Goal: Task Accomplishment & Management: Manage account settings

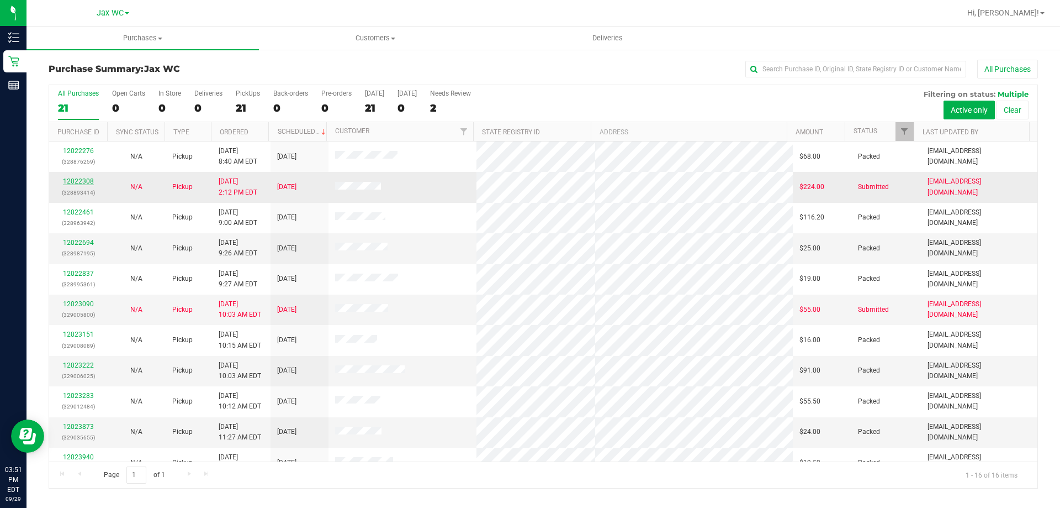
click at [89, 183] on link "12022308" at bounding box center [78, 181] width 31 height 8
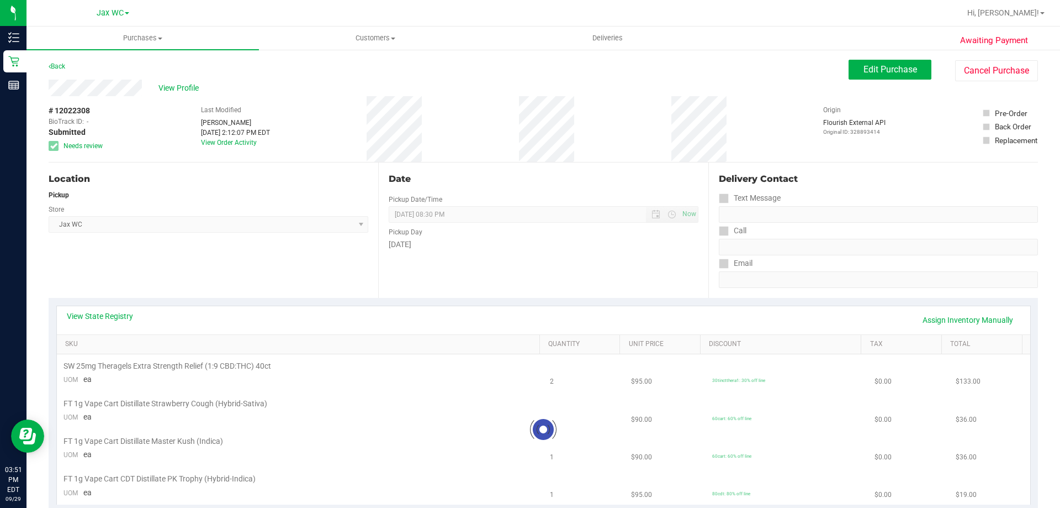
scroll to position [110, 0]
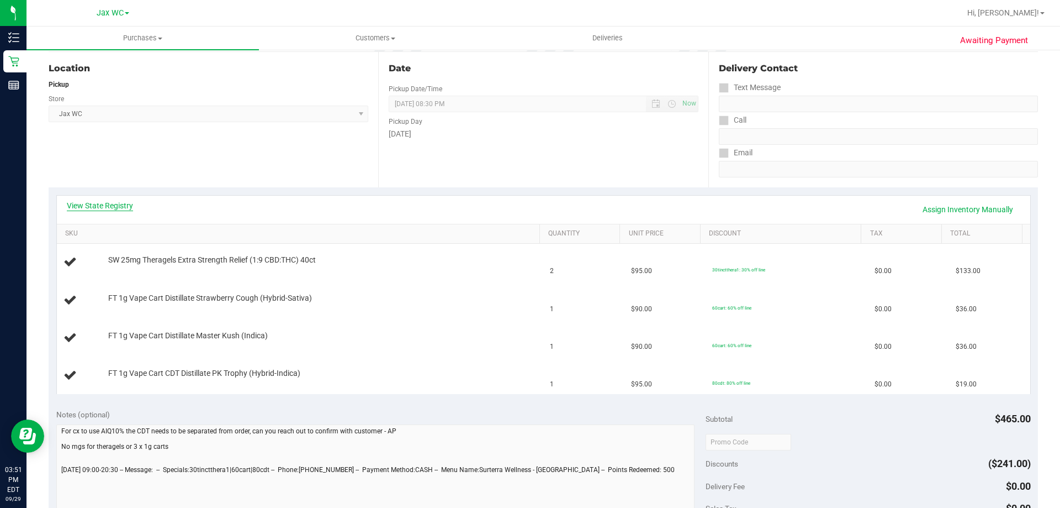
click at [107, 203] on link "View State Registry" at bounding box center [100, 205] width 66 height 11
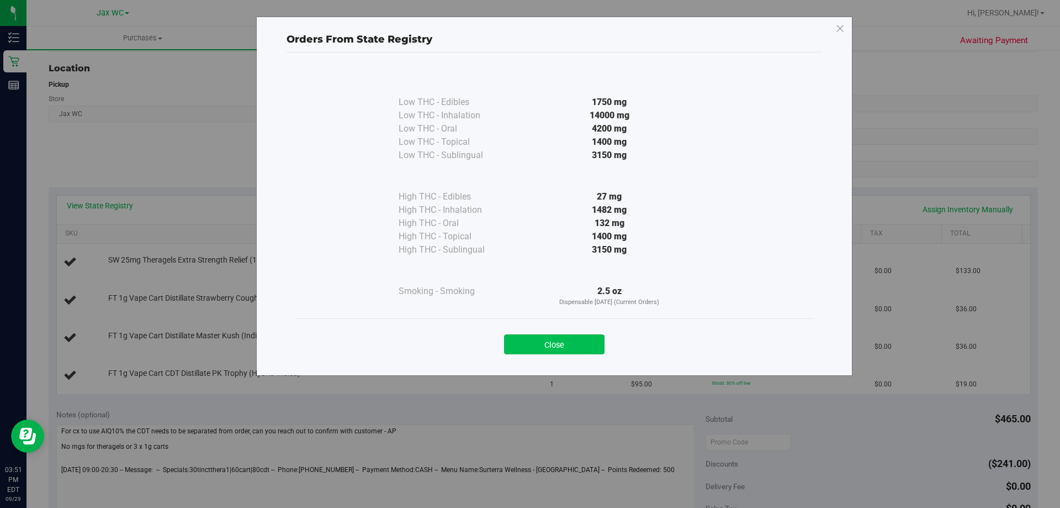
click at [568, 344] on button "Close" at bounding box center [554, 344] width 101 height 20
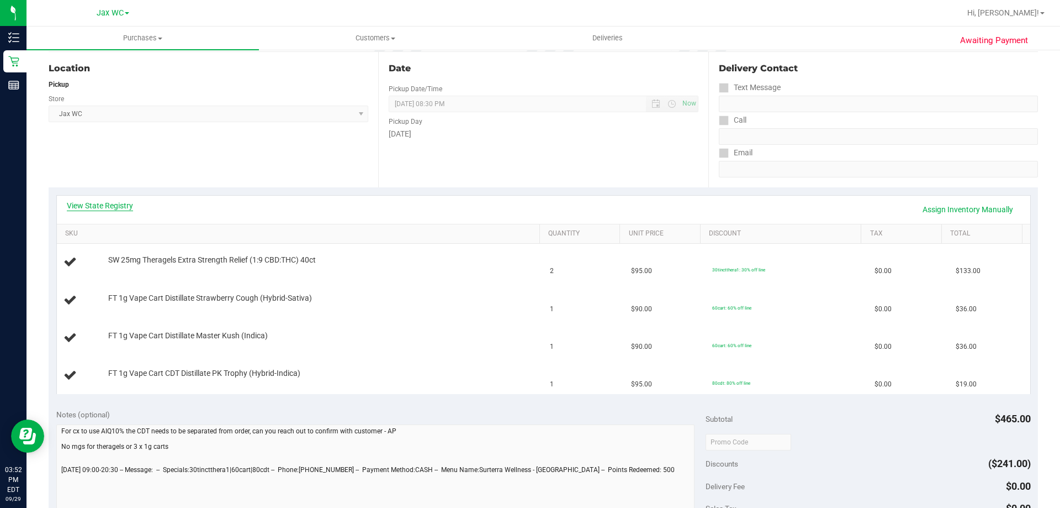
click at [131, 200] on link "View State Registry" at bounding box center [100, 205] width 66 height 11
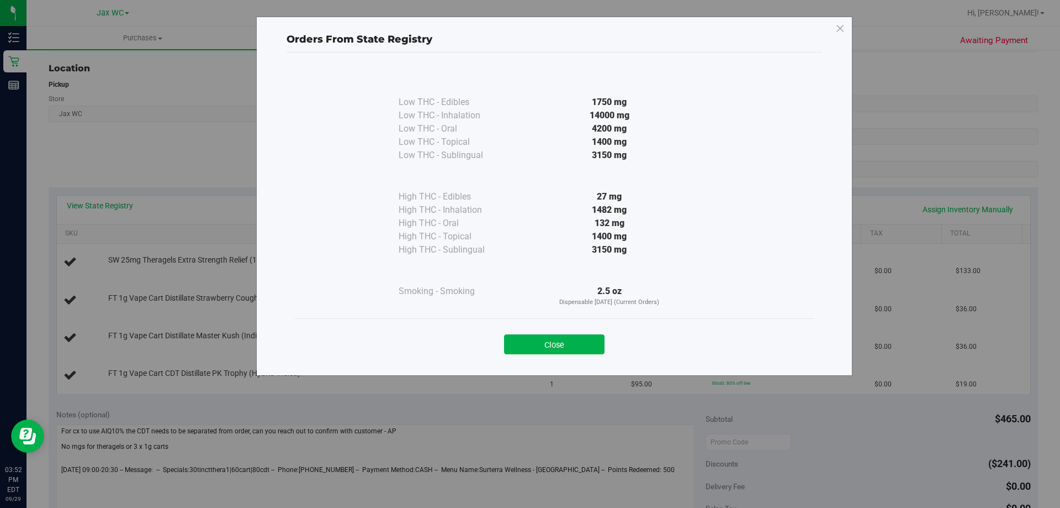
click at [758, 384] on div "Orders From State Registry Low THC - Edibles 1750 mg" at bounding box center [534, 254] width 1069 height 508
click at [839, 27] on icon at bounding box center [841, 29] width 10 height 18
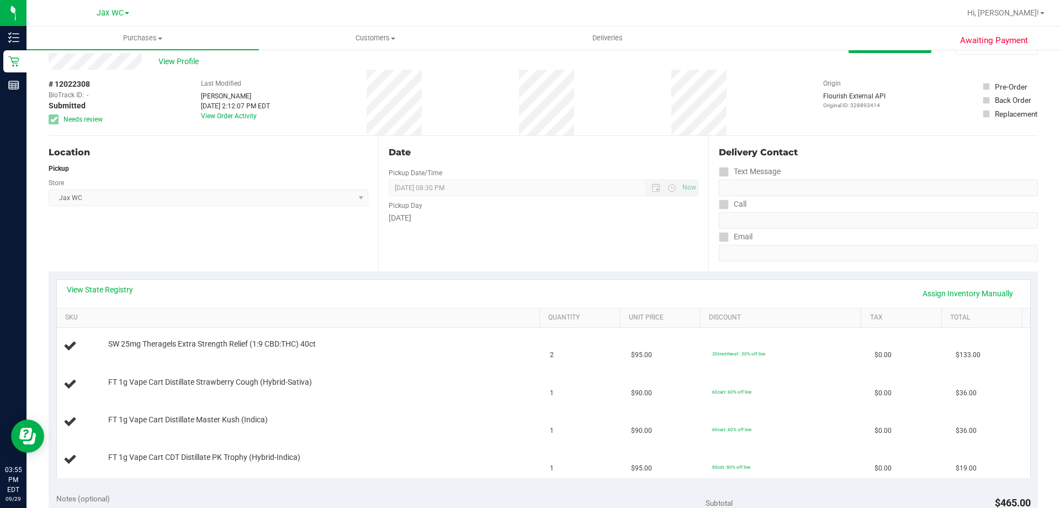
scroll to position [0, 0]
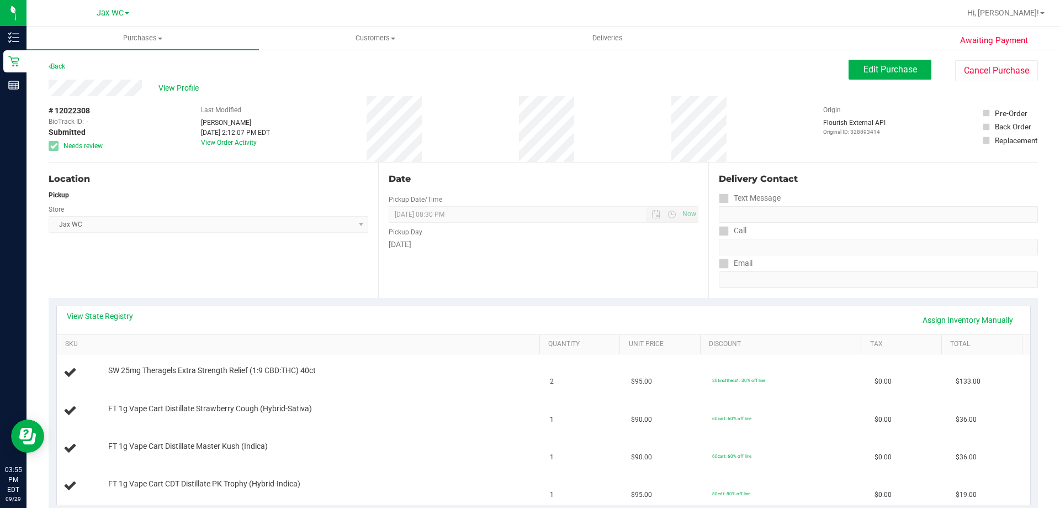
click at [879, 62] on button "Edit Purchase" at bounding box center [890, 70] width 83 height 20
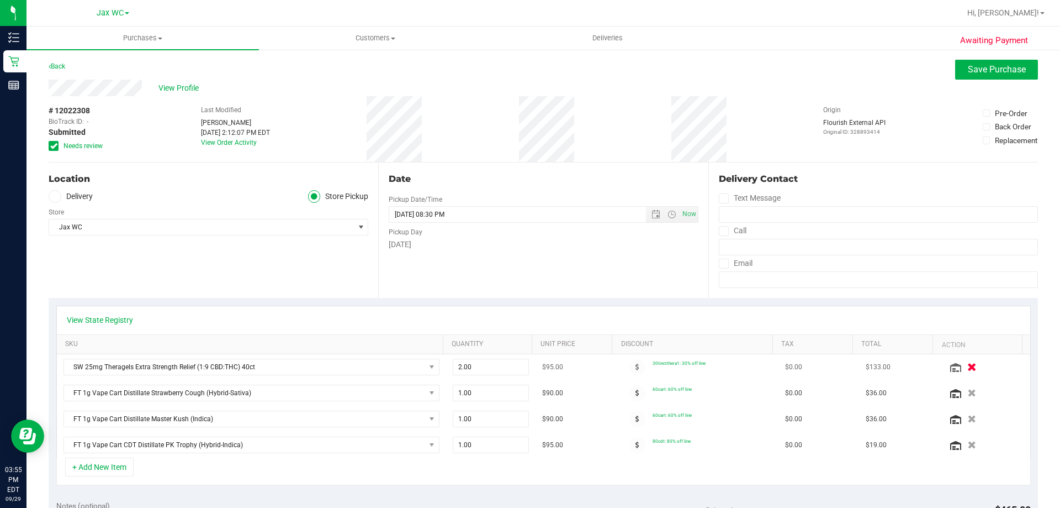
click at [968, 364] on icon "button" at bounding box center [972, 367] width 9 height 8
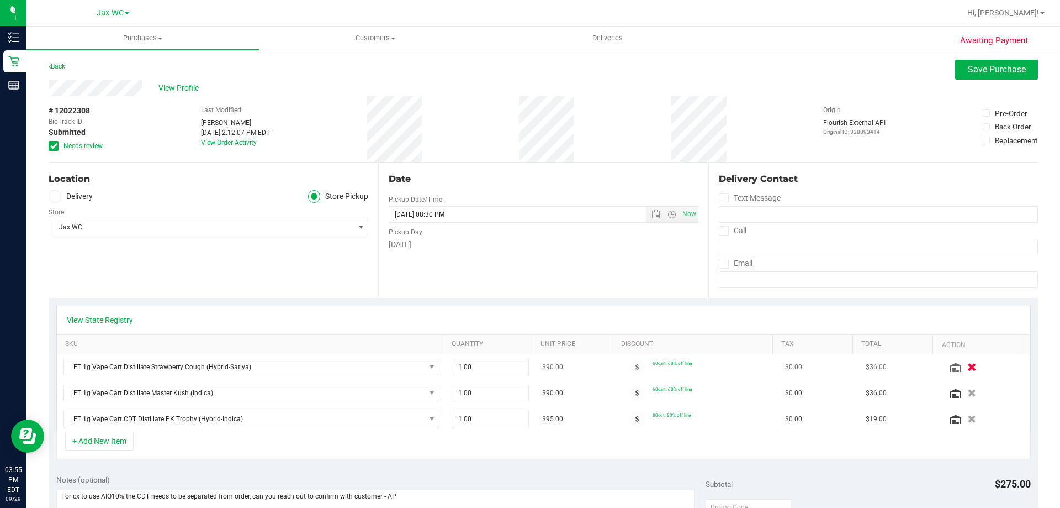
click at [968, 366] on icon "button" at bounding box center [972, 367] width 9 height 8
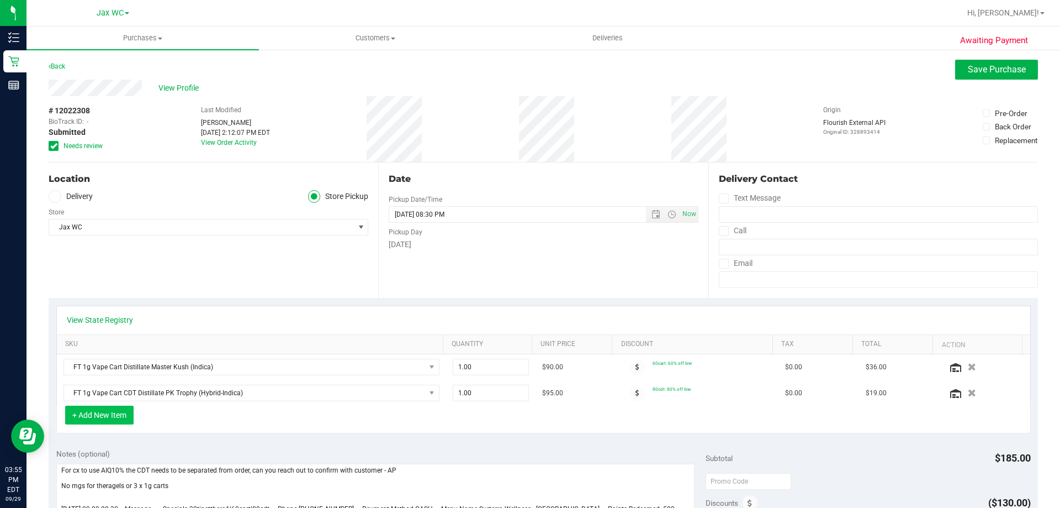
click at [124, 416] on button "+ Add New Item" at bounding box center [99, 414] width 68 height 19
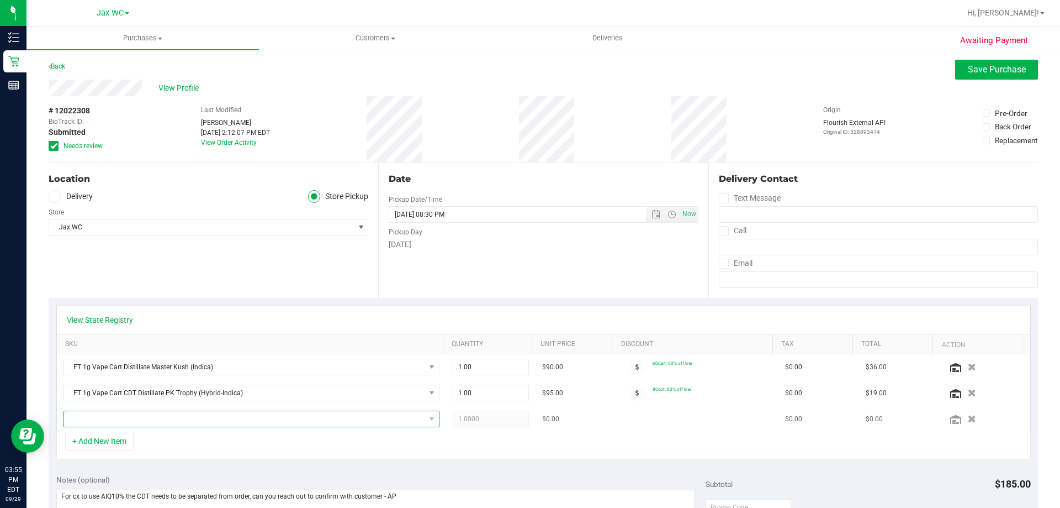
click at [172, 421] on span "NO DATA FOUND" at bounding box center [244, 418] width 361 height 15
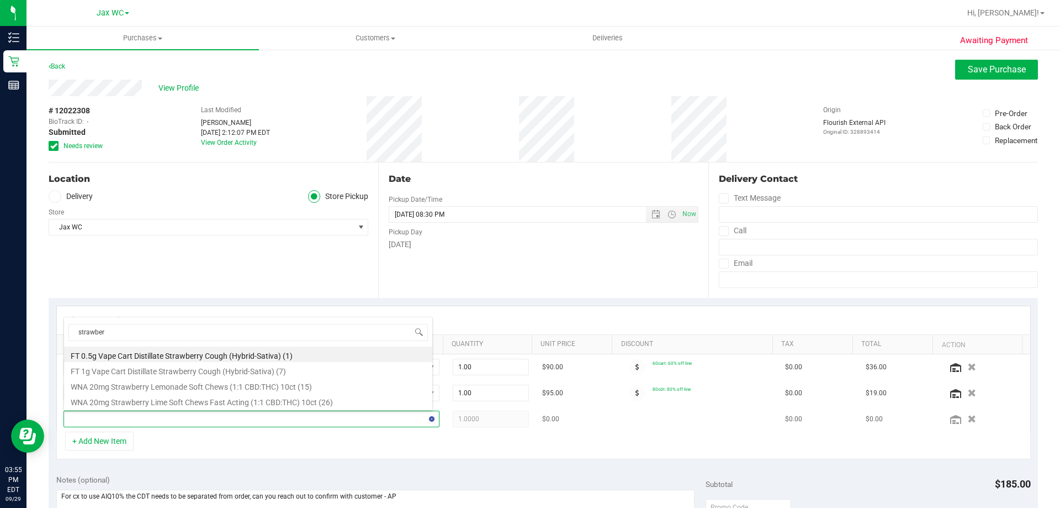
type input "strawberr"
click at [171, 353] on li "FT 0.5g Vape Cart Distillate Strawberry Cough (Hybrid-Sativa) (1)" at bounding box center [248, 353] width 368 height 15
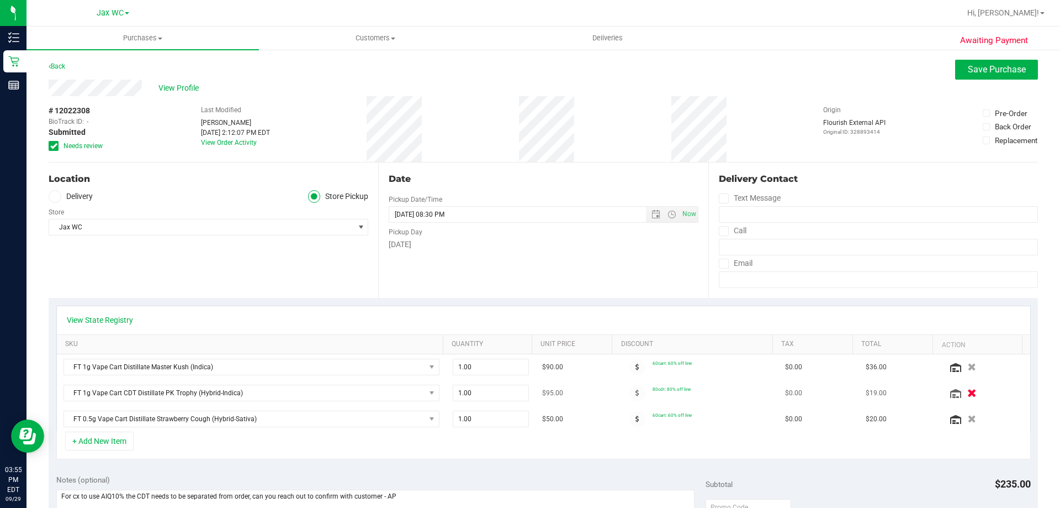
click at [968, 389] on icon "button" at bounding box center [972, 393] width 9 height 8
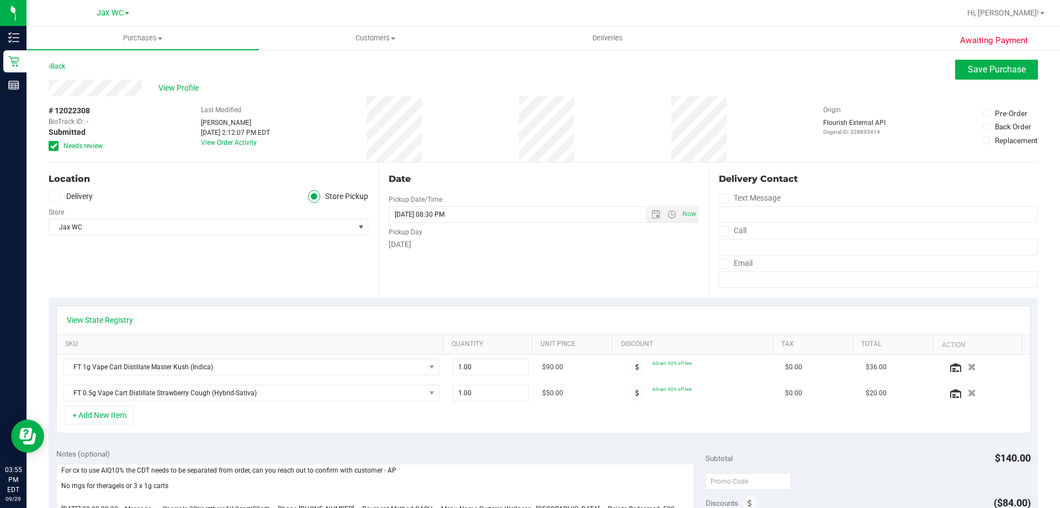
click at [378, 432] on div "+ Add New Item" at bounding box center [543, 419] width 975 height 28
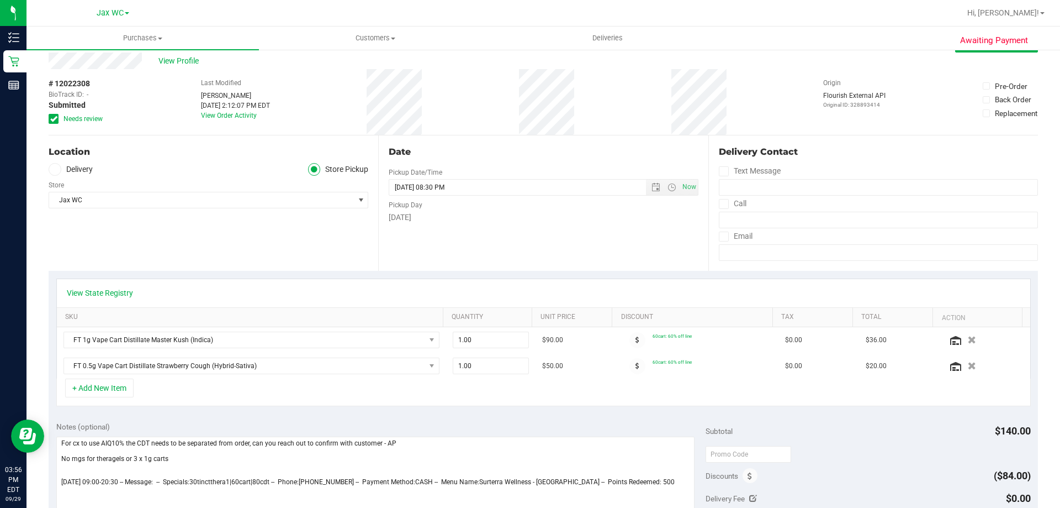
scroll to position [0, 0]
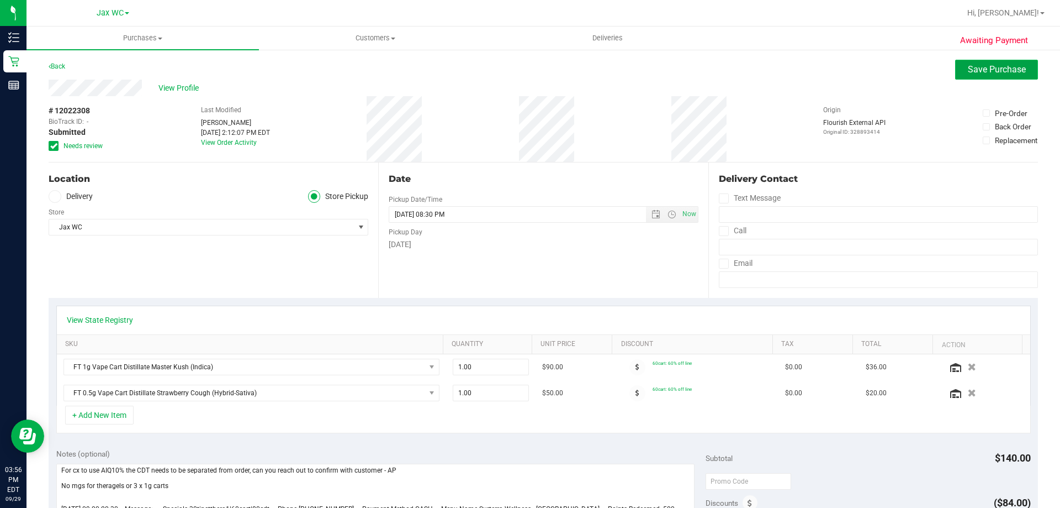
click at [1003, 70] on span "Save Purchase" at bounding box center [997, 69] width 58 height 10
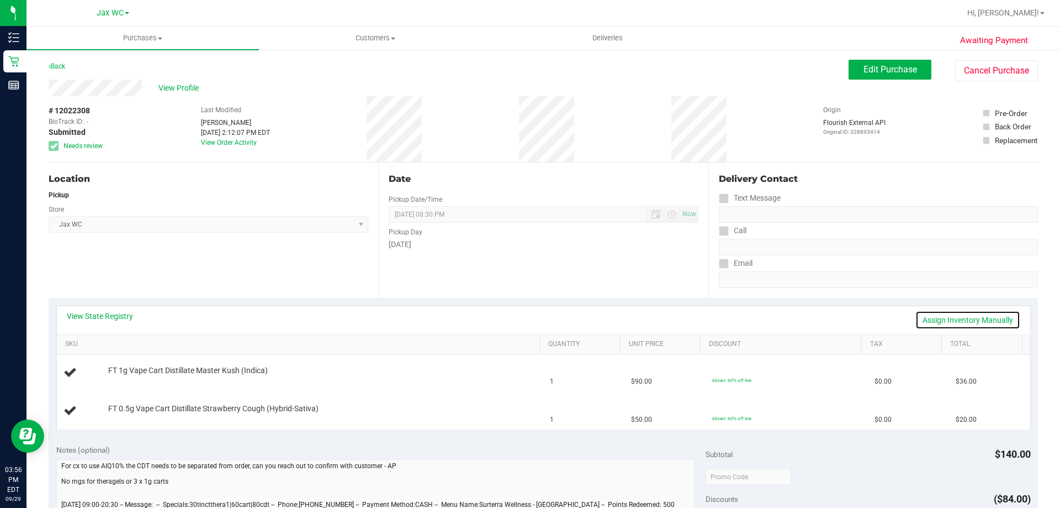
click at [961, 320] on link "Assign Inventory Manually" at bounding box center [968, 319] width 105 height 19
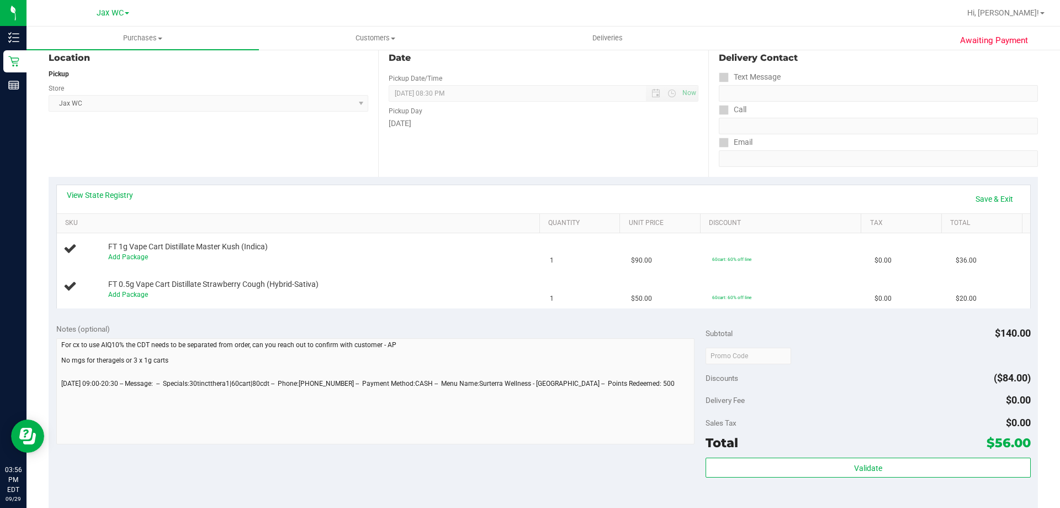
scroll to position [221, 0]
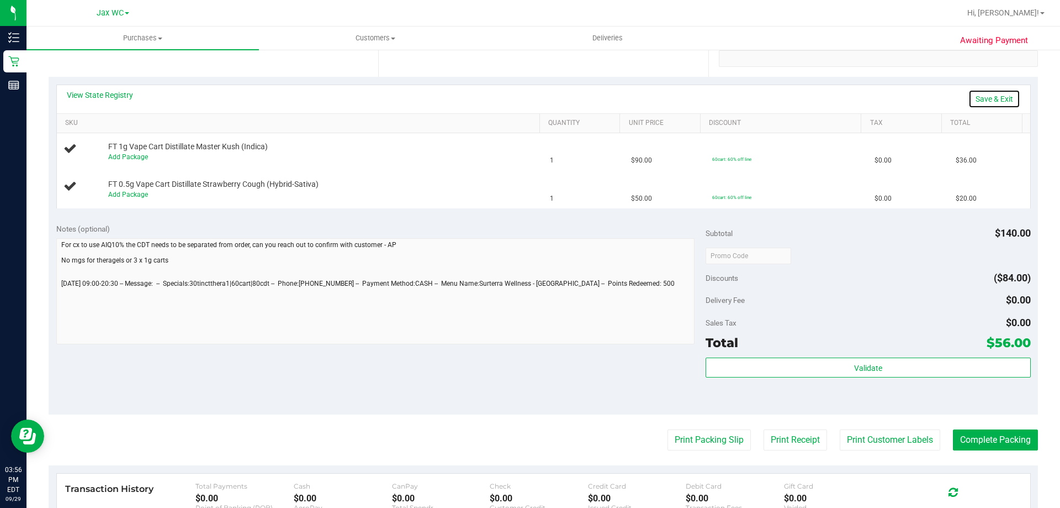
click at [985, 96] on link "Save & Exit" at bounding box center [995, 98] width 52 height 19
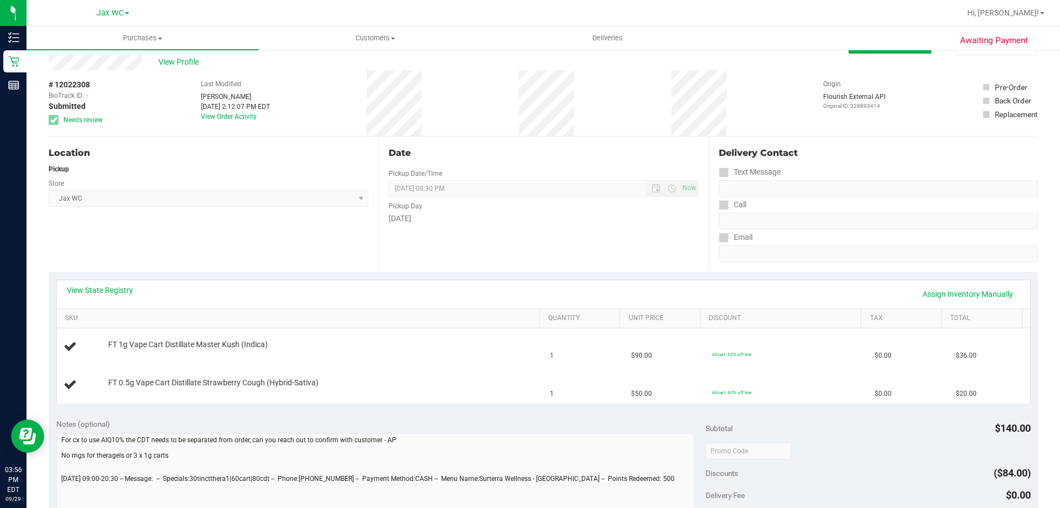
scroll to position [0, 0]
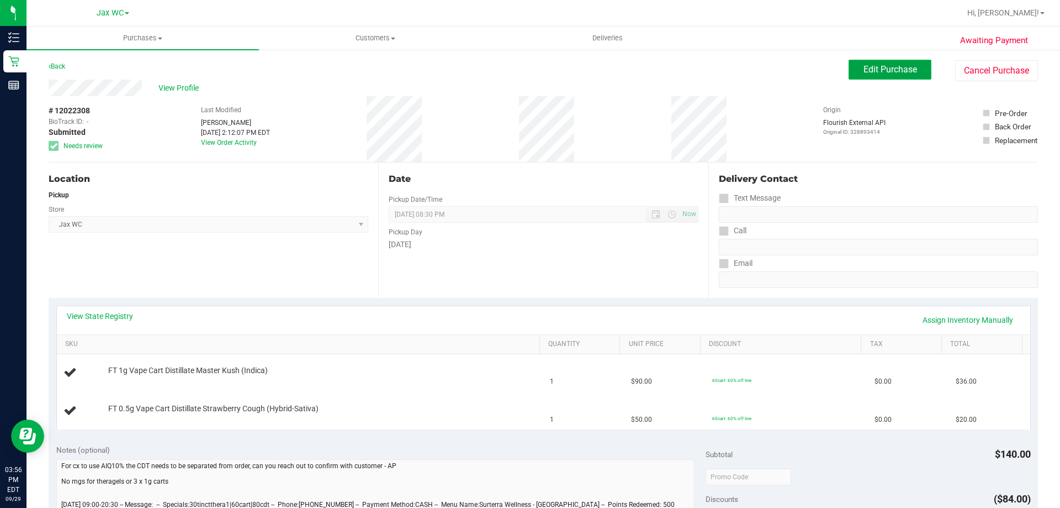
click at [900, 71] on span "Edit Purchase" at bounding box center [891, 69] width 54 height 10
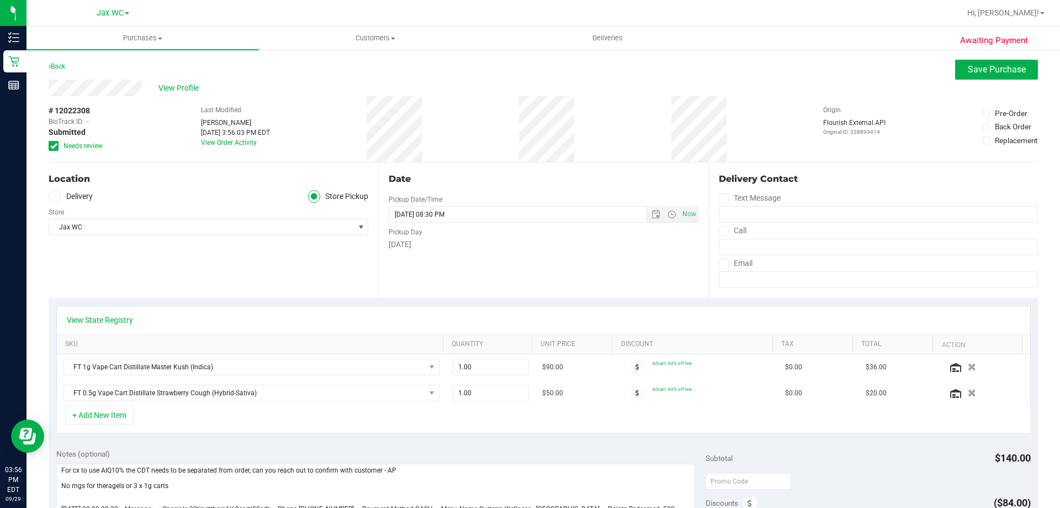
scroll to position [110, 0]
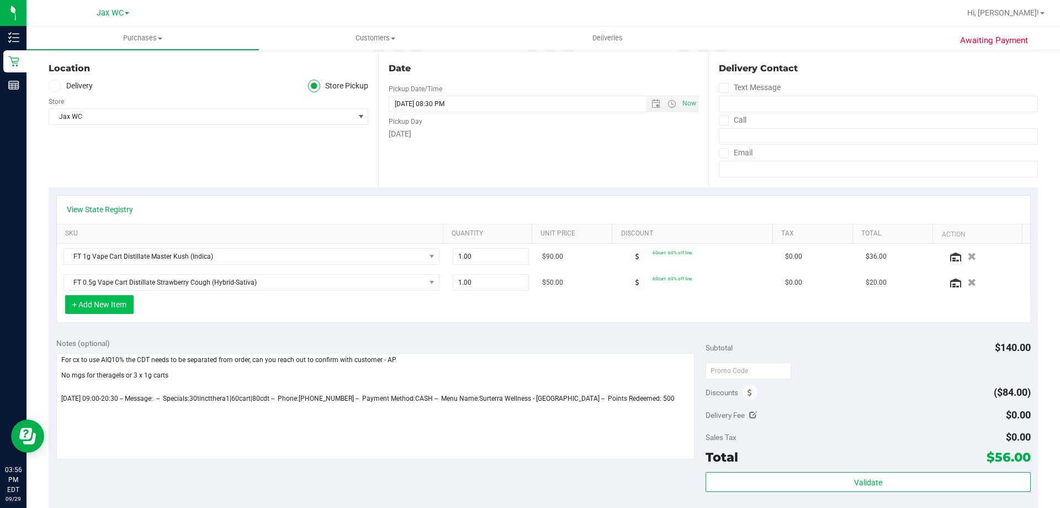
click at [114, 309] on button "+ Add New Item" at bounding box center [99, 304] width 68 height 19
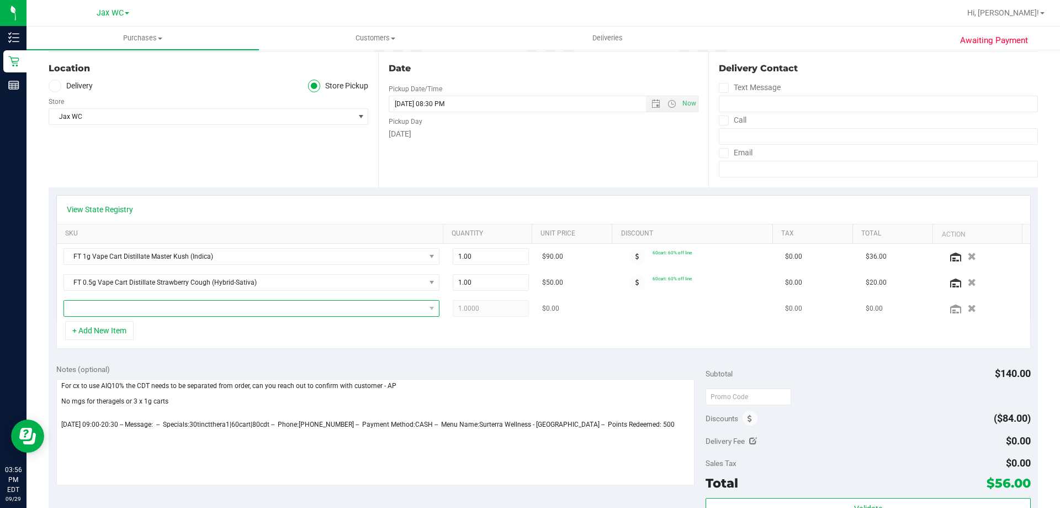
click at [151, 309] on span "NO DATA FOUND" at bounding box center [244, 307] width 361 height 15
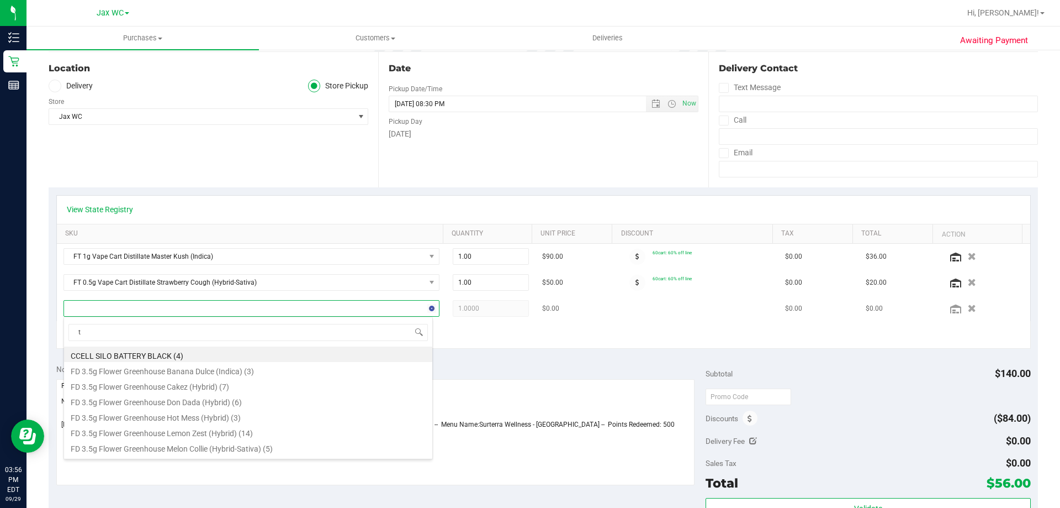
scroll to position [17, 366]
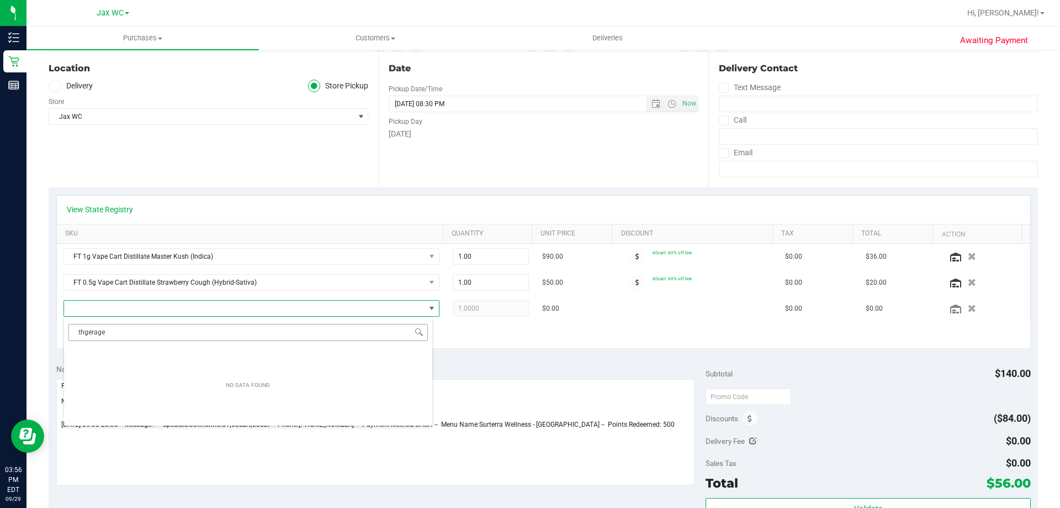
click at [86, 334] on input "thgerage" at bounding box center [248, 332] width 360 height 17
type input "therage"
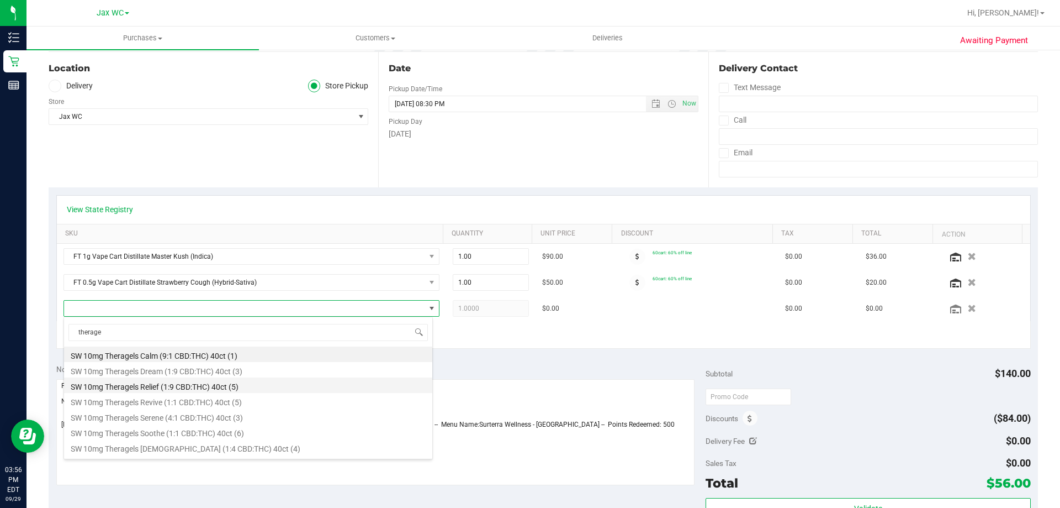
scroll to position [13, 0]
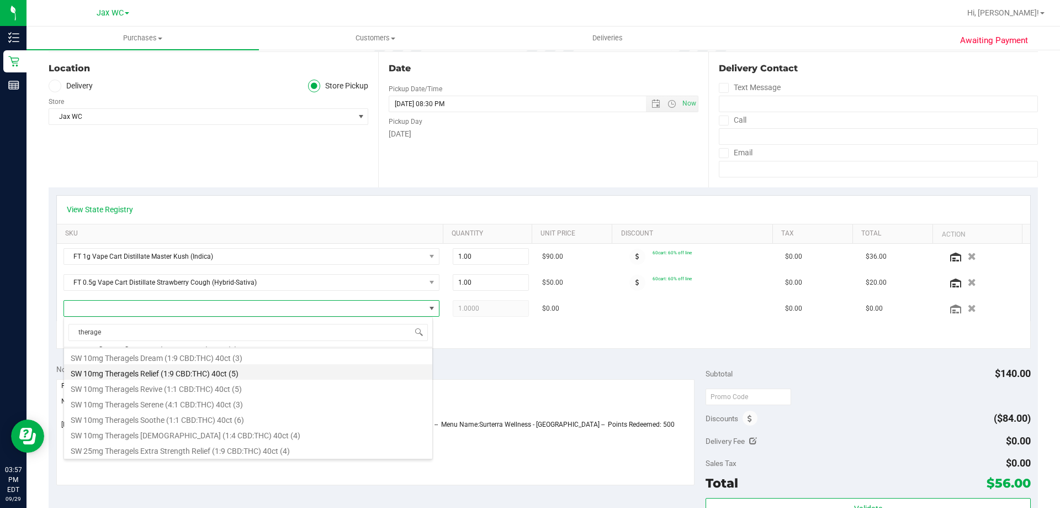
click at [147, 372] on li "SW 10mg Theragels Relief (1:9 CBD:THC) 40ct (5)" at bounding box center [248, 371] width 368 height 15
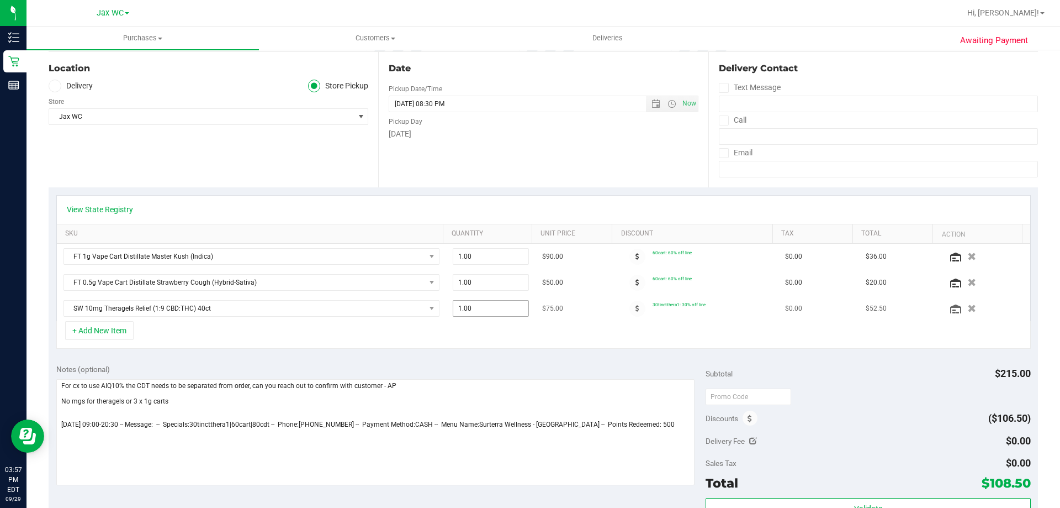
click at [456, 311] on span "1.00 1" at bounding box center [491, 308] width 77 height 17
click at [456, 311] on input "1" at bounding box center [491, 307] width 76 height 15
type input "5"
type input "6"
click at [426, 351] on div "View State Registry SKU Quantity Unit Price Discount Tax Total Action Loading..…" at bounding box center [544, 271] width 990 height 169
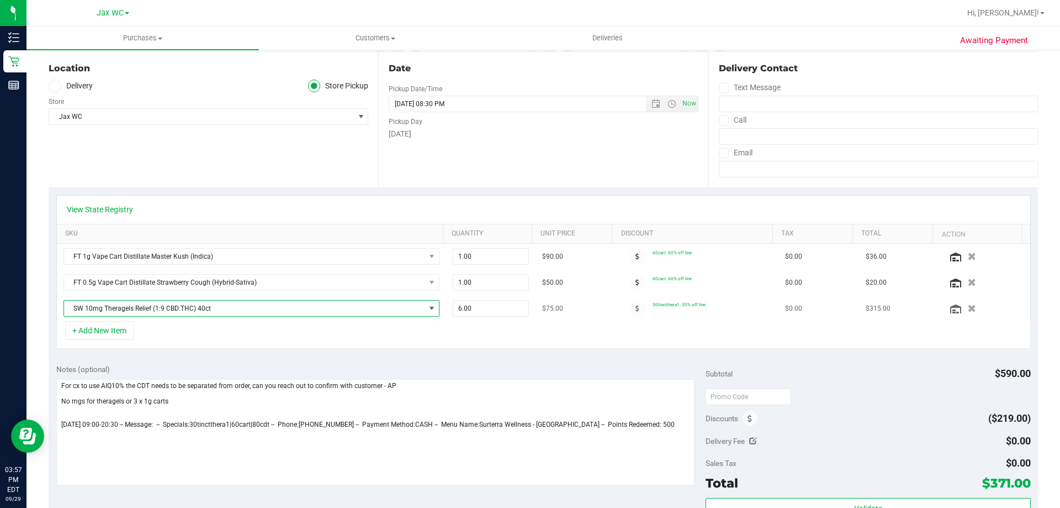
click at [251, 305] on span "SW 10mg Theragels Relief (1:9 CBD:THC) 40ct" at bounding box center [244, 307] width 361 height 15
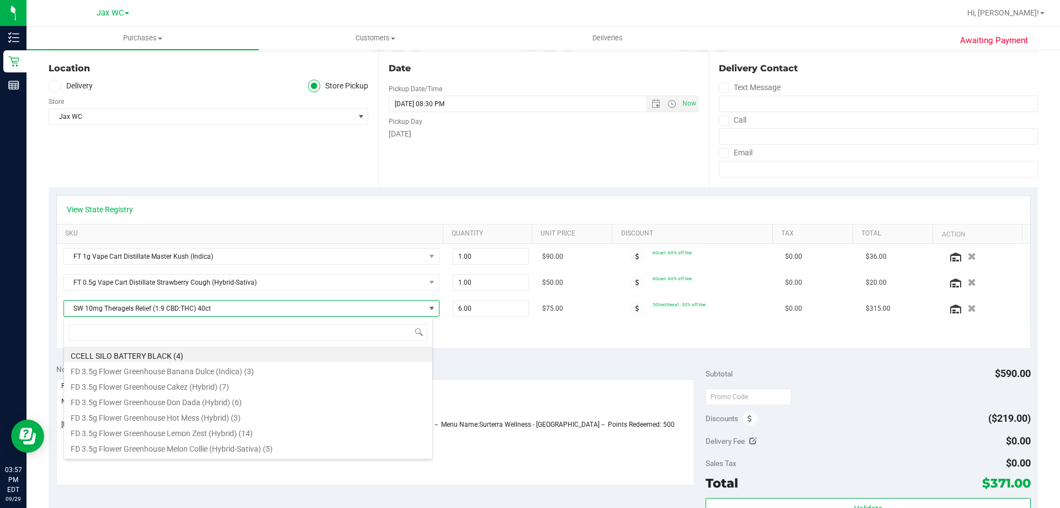
scroll to position [17, 366]
click at [427, 310] on span at bounding box center [431, 308] width 9 height 9
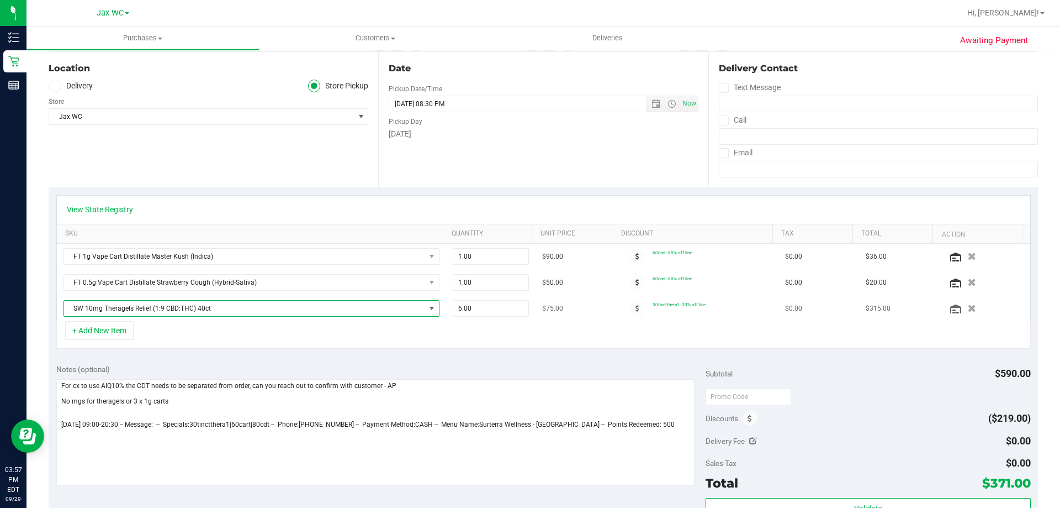
click at [312, 305] on span "SW 10mg Theragels Relief (1:9 CBD:THC) 40ct" at bounding box center [244, 307] width 361 height 15
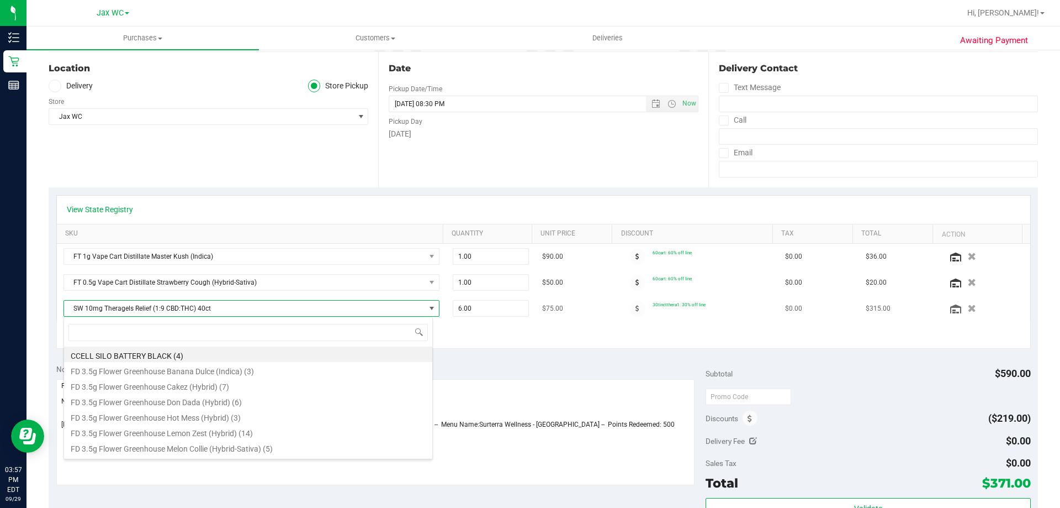
scroll to position [17, 369]
type input "thera"
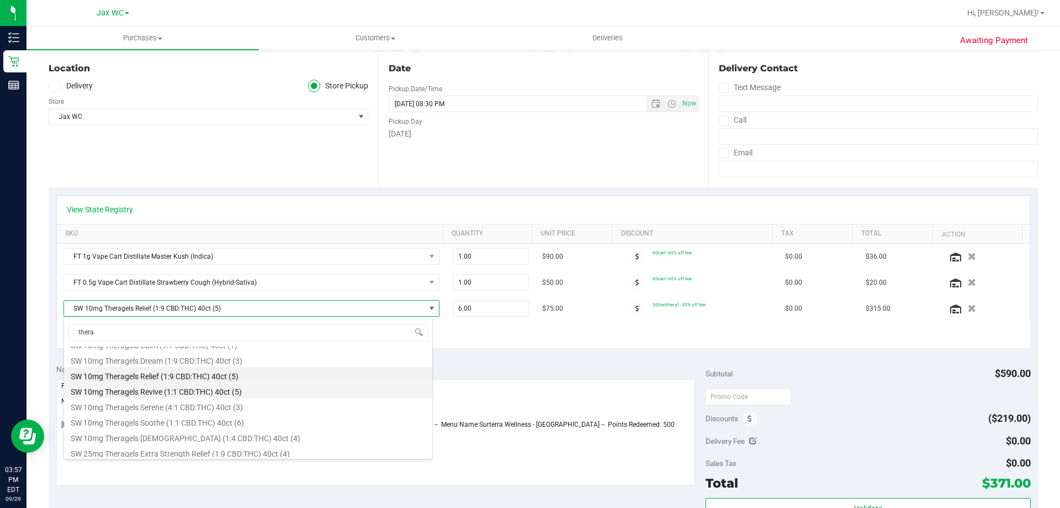
scroll to position [13, 0]
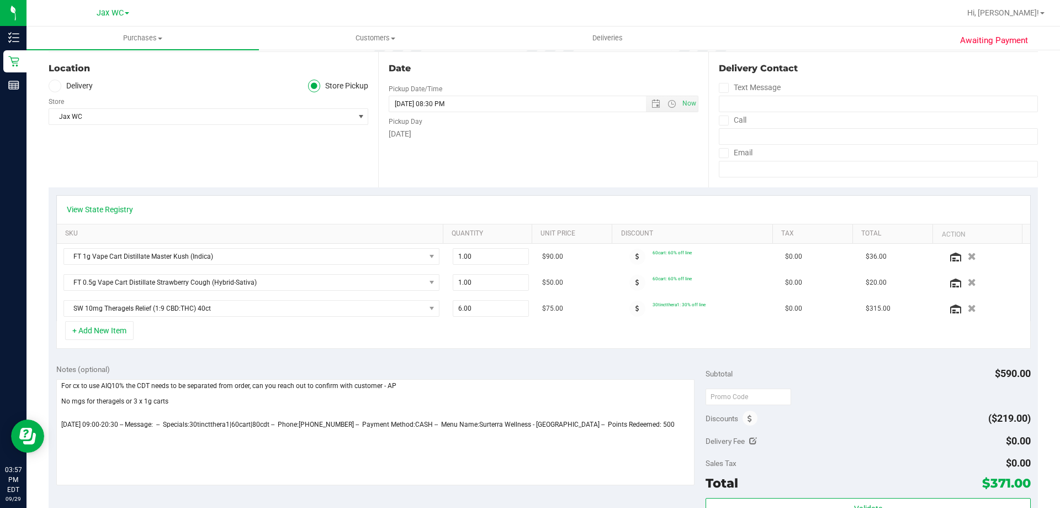
click at [506, 328] on div "+ Add New Item" at bounding box center [543, 335] width 975 height 28
click at [968, 309] on icon "button" at bounding box center [972, 308] width 9 height 8
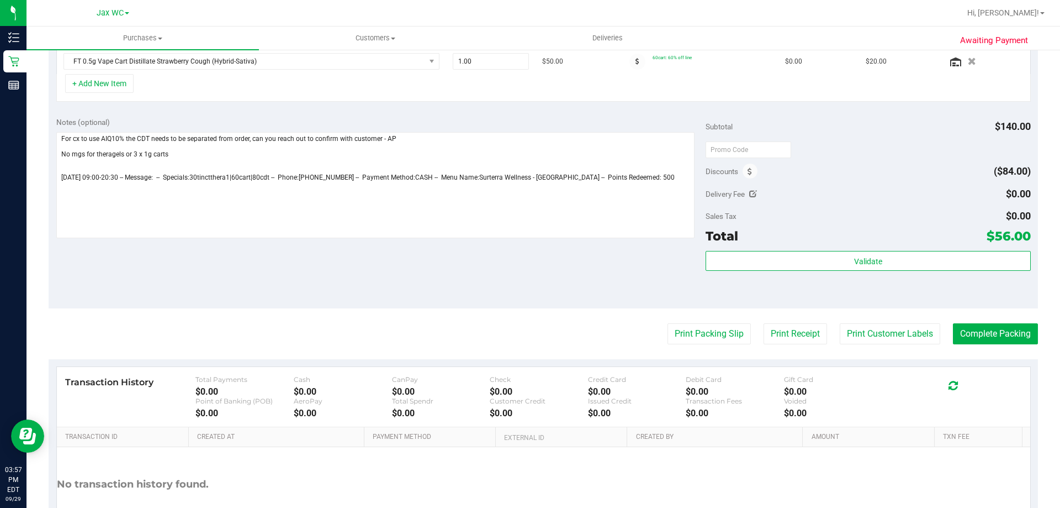
scroll to position [0, 0]
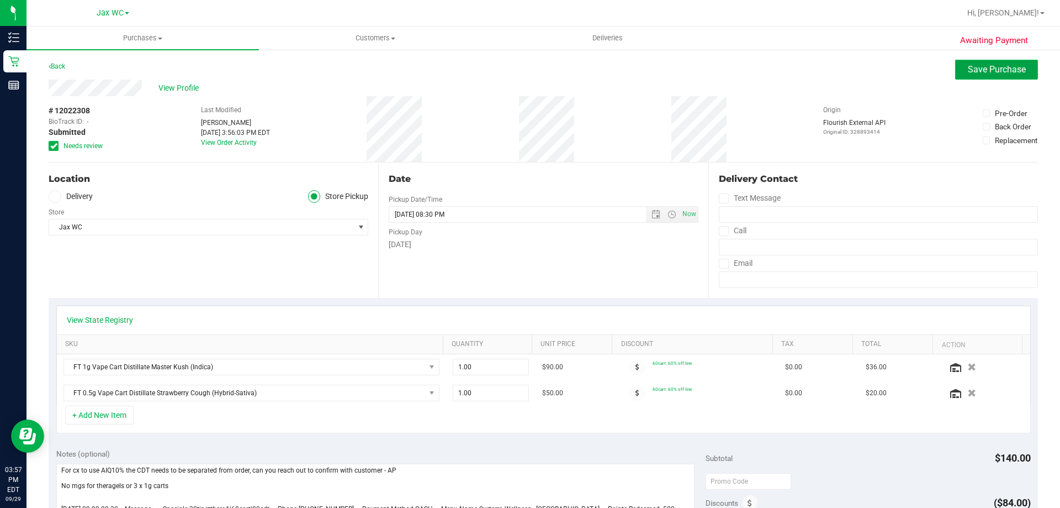
click at [981, 67] on span "Save Purchase" at bounding box center [997, 69] width 58 height 10
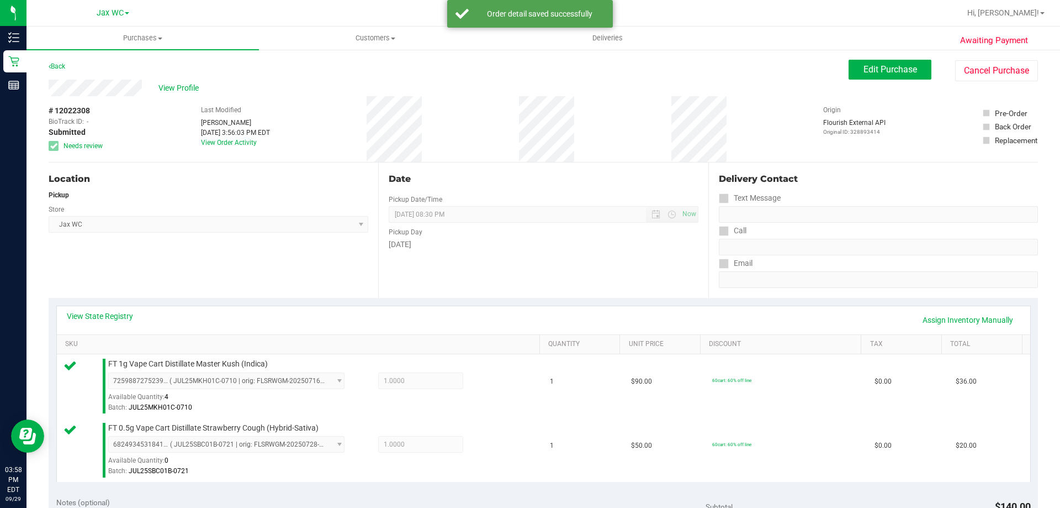
scroll to position [221, 0]
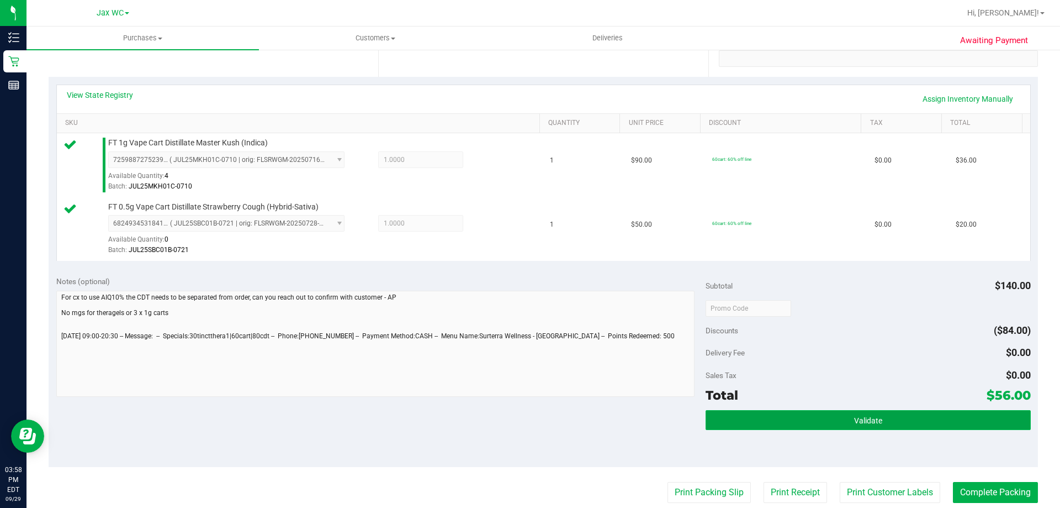
click at [845, 420] on button "Validate" at bounding box center [868, 420] width 325 height 20
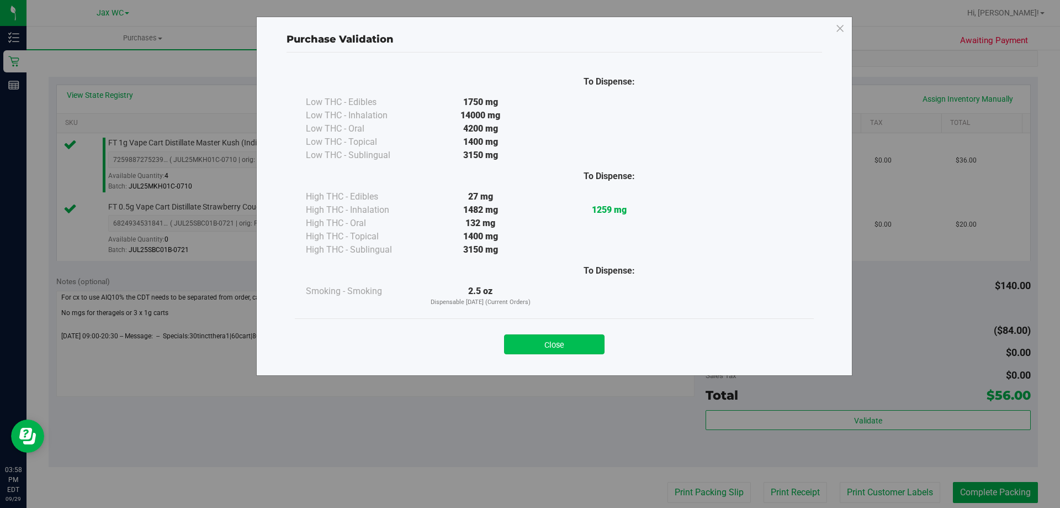
click at [592, 344] on button "Close" at bounding box center [554, 344] width 101 height 20
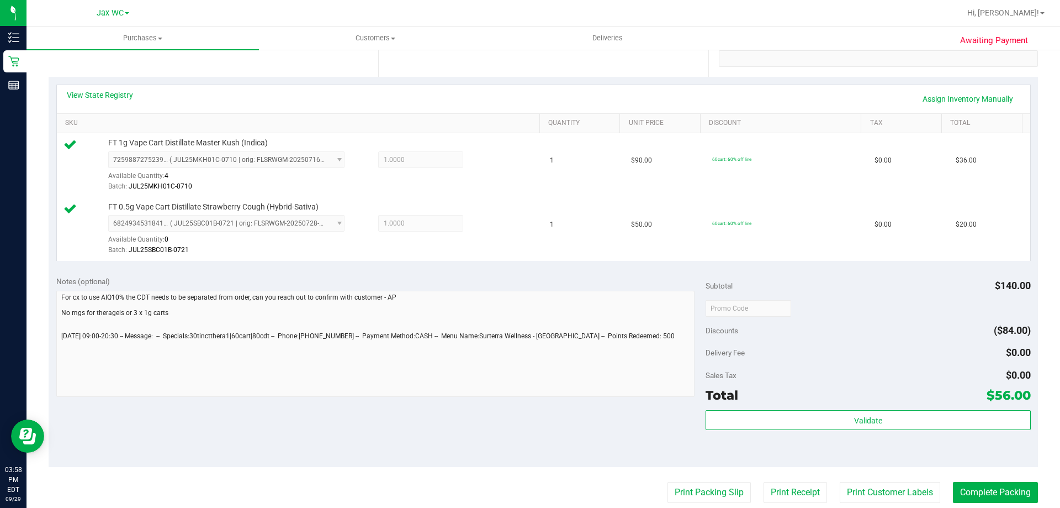
scroll to position [459, 0]
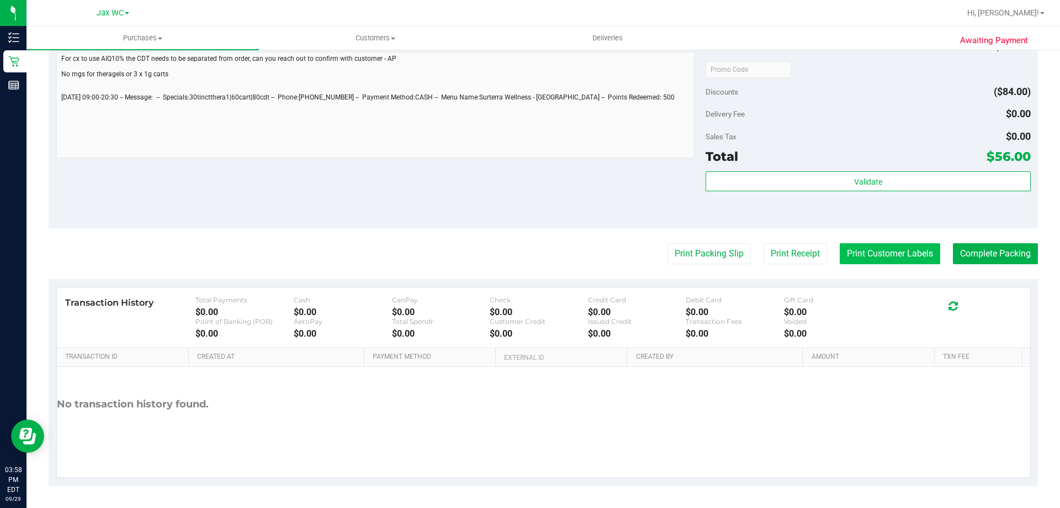
click at [873, 245] on button "Print Customer Labels" at bounding box center [890, 253] width 101 height 21
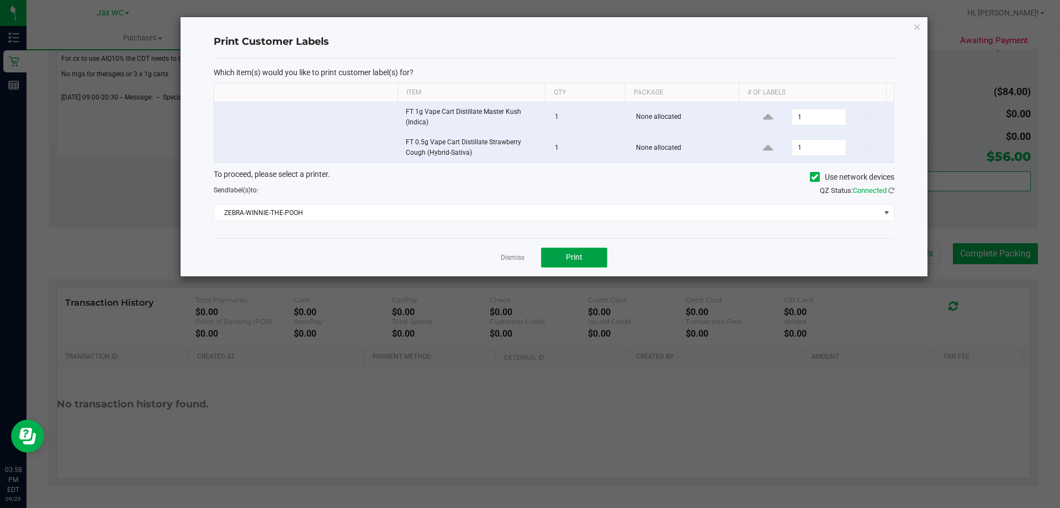
click at [562, 258] on button "Print" at bounding box center [574, 257] width 66 height 20
click at [505, 260] on link "Dismiss" at bounding box center [513, 257] width 24 height 9
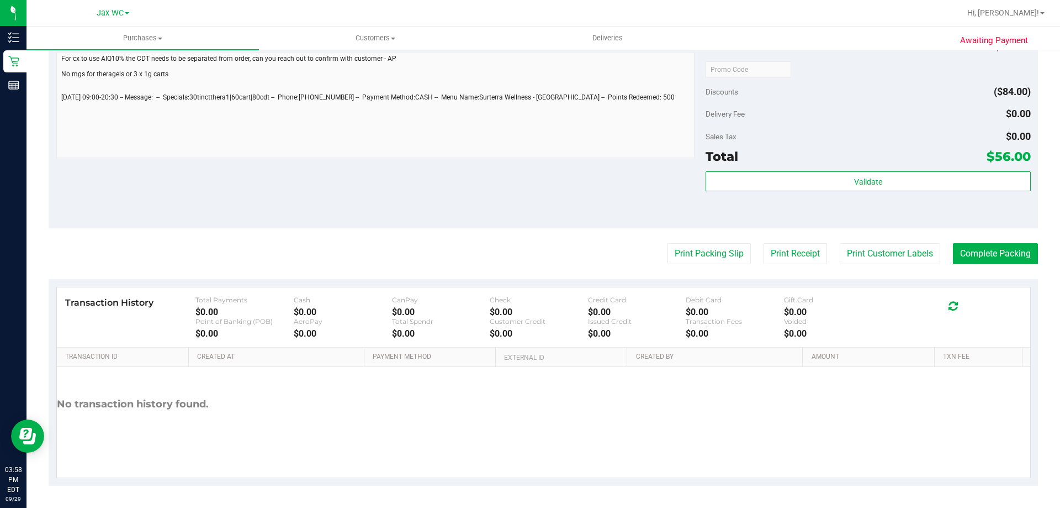
click at [988, 242] on purchase-details "Back Edit Purchase Cancel Purchase View Profile # 12022308 BioTrack ID: - Submi…" at bounding box center [544, 42] width 990 height 885
click at [990, 257] on button "Complete Packing" at bounding box center [995, 253] width 85 height 21
